Goal: Task Accomplishment & Management: Manage account settings

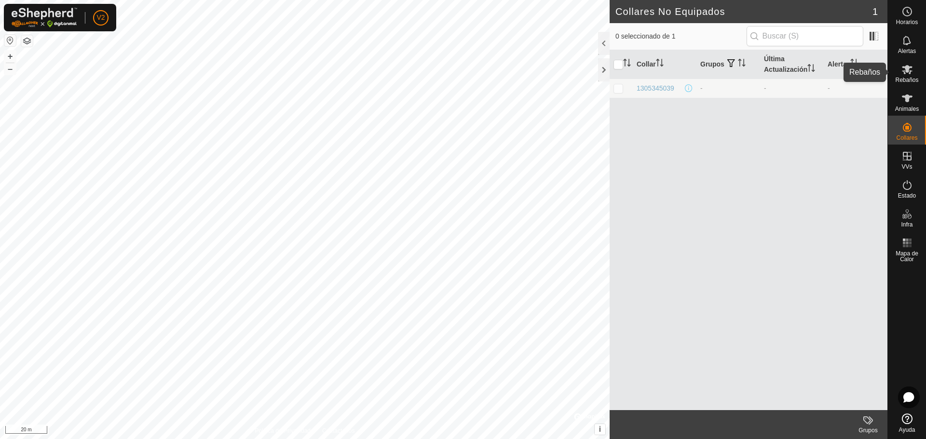
click at [906, 71] on icon at bounding box center [907, 69] width 11 height 9
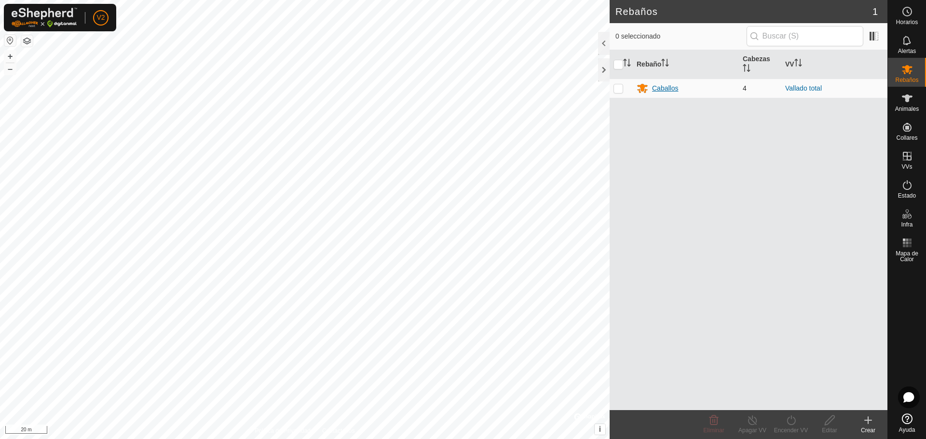
click at [657, 88] on div "Caballos" at bounding box center [665, 88] width 26 height 10
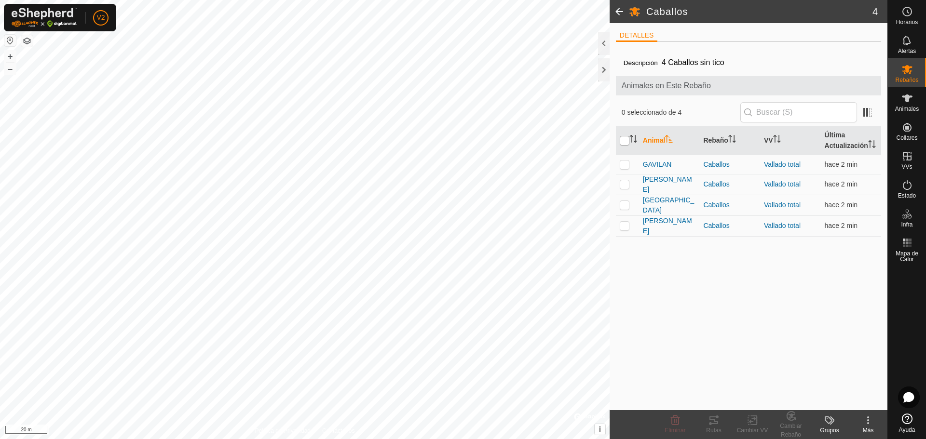
click at [623, 143] on input "checkbox" at bounding box center [625, 141] width 10 height 10
checkbox input "true"
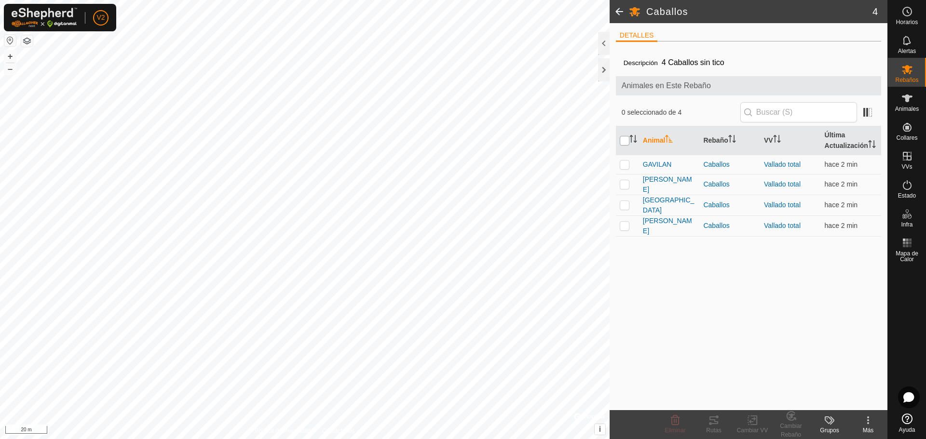
checkbox input "true"
click at [714, 423] on icon at bounding box center [714, 421] width 12 height 12
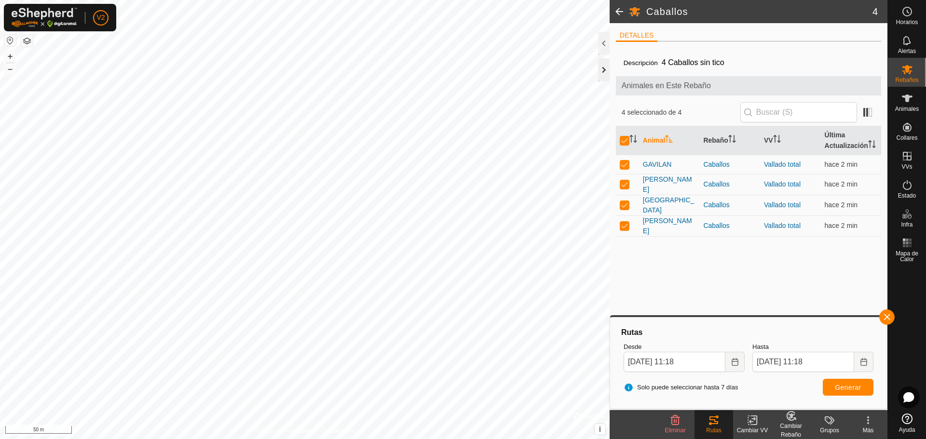
click at [603, 66] on div at bounding box center [604, 69] width 12 height 23
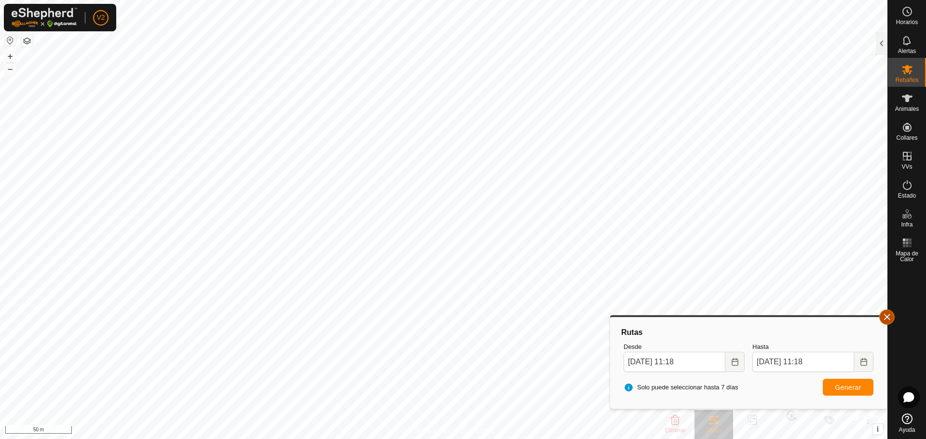
click at [883, 317] on button "button" at bounding box center [886, 317] width 15 height 15
